Goal: Obtain resource: Download file/media

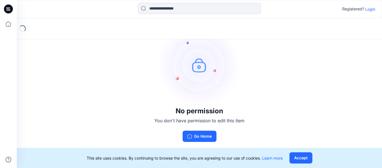
click at [368, 10] on p "Login" at bounding box center [371, 9] width 10 height 6
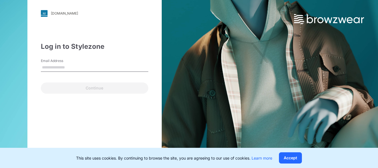
type input "**********"
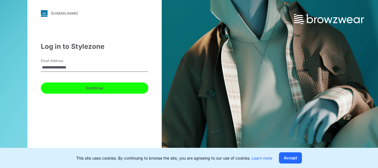
click at [95, 88] on button "Continue" at bounding box center [95, 87] width 108 height 11
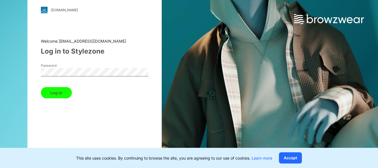
click at [53, 94] on button "Log in" at bounding box center [56, 92] width 31 height 11
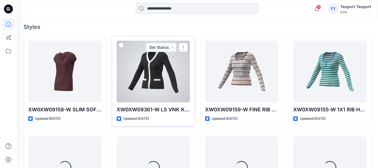
scroll to position [168, 0]
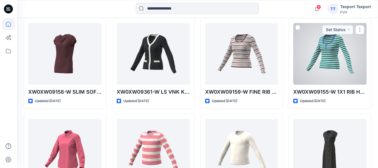
click at [335, 74] on div at bounding box center [329, 54] width 73 height 62
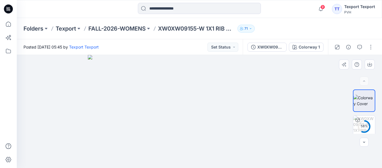
drag, startPoint x: 220, startPoint y: 89, endPoint x: 218, endPoint y: 130, distance: 40.6
click at [218, 130] on img at bounding box center [199, 111] width 223 height 113
drag, startPoint x: 213, startPoint y: 94, endPoint x: 213, endPoint y: 115, distance: 21.6
click at [213, 115] on img at bounding box center [199, 111] width 223 height 113
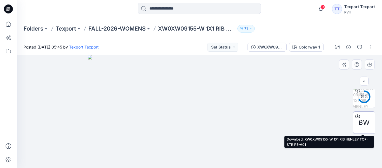
click at [363, 125] on span "BW" at bounding box center [364, 122] width 11 height 10
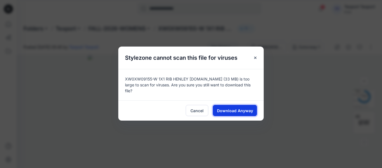
click at [236, 111] on span "Download Anyway" at bounding box center [235, 111] width 36 height 6
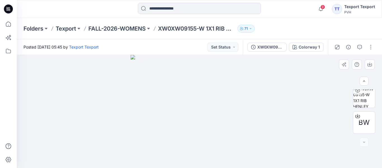
drag, startPoint x: 171, startPoint y: 6, endPoint x: 292, endPoint y: 94, distance: 150.0
click at [292, 94] on div at bounding box center [200, 111] width 366 height 113
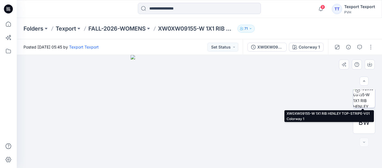
click at [363, 97] on img at bounding box center [365, 97] width 22 height 22
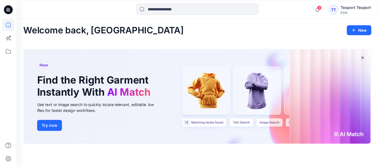
scroll to position [130, 0]
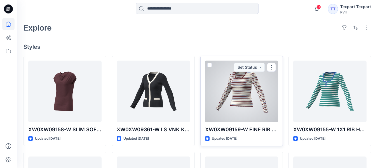
click at [245, 108] on div at bounding box center [241, 91] width 73 height 62
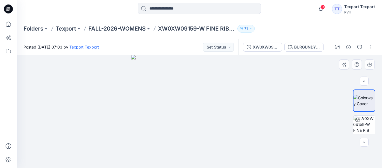
scroll to position [30, 0]
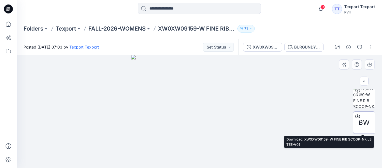
click at [363, 123] on span "BW" at bounding box center [364, 122] width 11 height 10
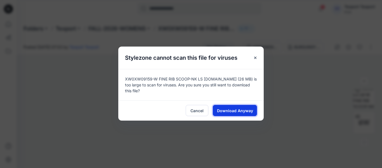
click at [234, 110] on span "Download Anyway" at bounding box center [235, 111] width 36 height 6
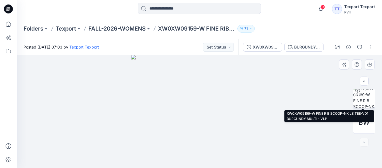
click at [363, 97] on img at bounding box center [365, 97] width 22 height 22
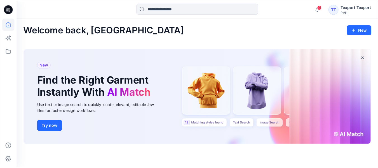
scroll to position [130, 0]
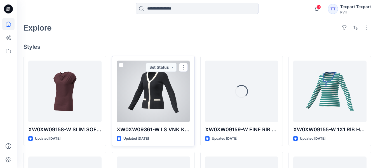
click at [154, 107] on div at bounding box center [153, 91] width 73 height 62
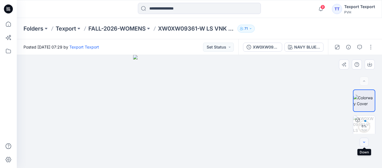
click at [366, 144] on button "button" at bounding box center [364, 141] width 9 height 9
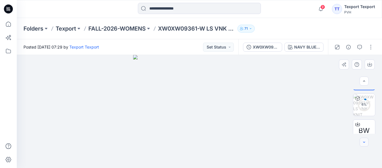
scroll to position [22, 0]
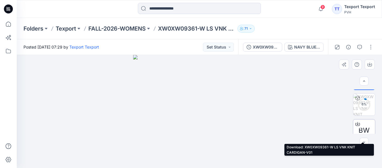
click at [365, 123] on div "BW" at bounding box center [364, 130] width 22 height 22
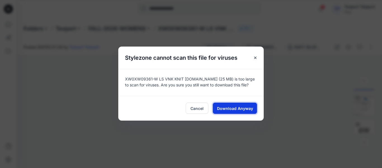
click at [238, 107] on span "Download Anyway" at bounding box center [235, 108] width 36 height 6
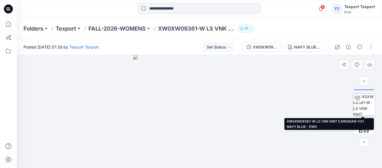
click at [358, 102] on img at bounding box center [365, 105] width 22 height 22
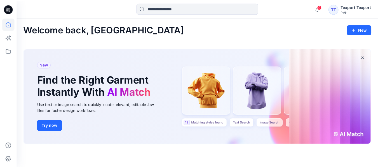
scroll to position [130, 0]
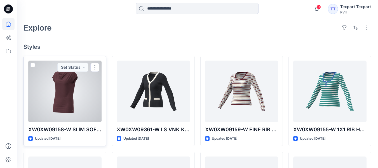
click at [71, 103] on div at bounding box center [64, 91] width 73 height 62
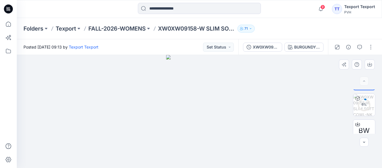
scroll to position [30, 0]
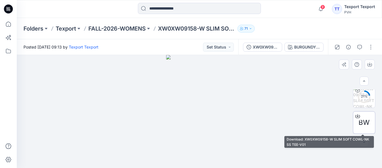
click at [366, 126] on span "BW" at bounding box center [364, 122] width 11 height 10
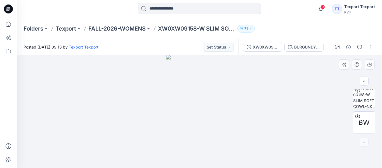
click at [301, 122] on div at bounding box center [200, 111] width 366 height 113
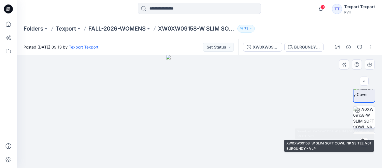
scroll to position [0, 0]
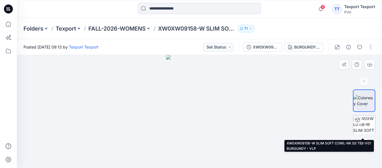
click at [365, 126] on img at bounding box center [365, 126] width 22 height 22
